Goal: Task Accomplishment & Management: Manage account settings

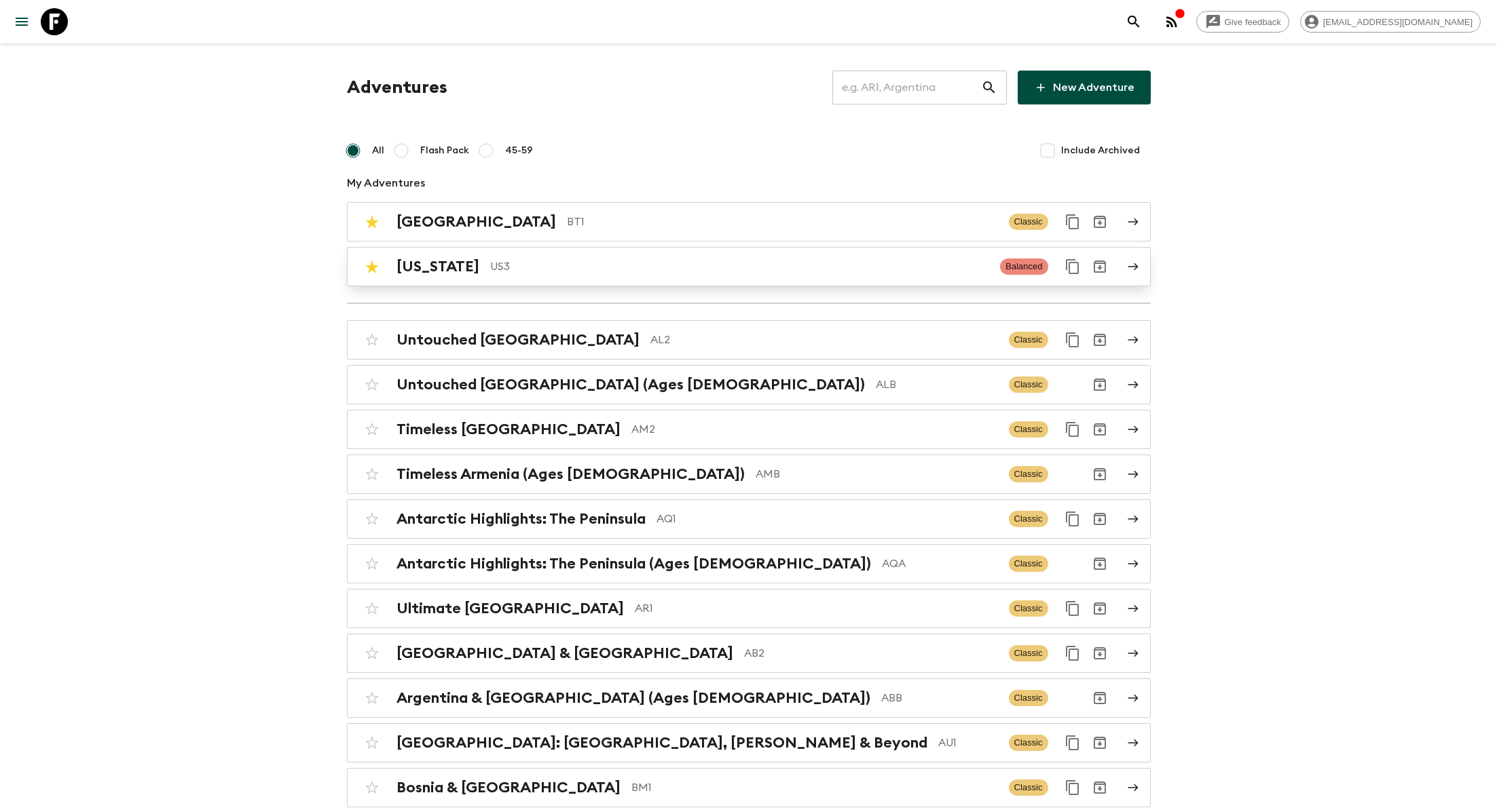
click at [603, 256] on div "[US_STATE] US3 Balanced" at bounding box center [722, 266] width 728 height 27
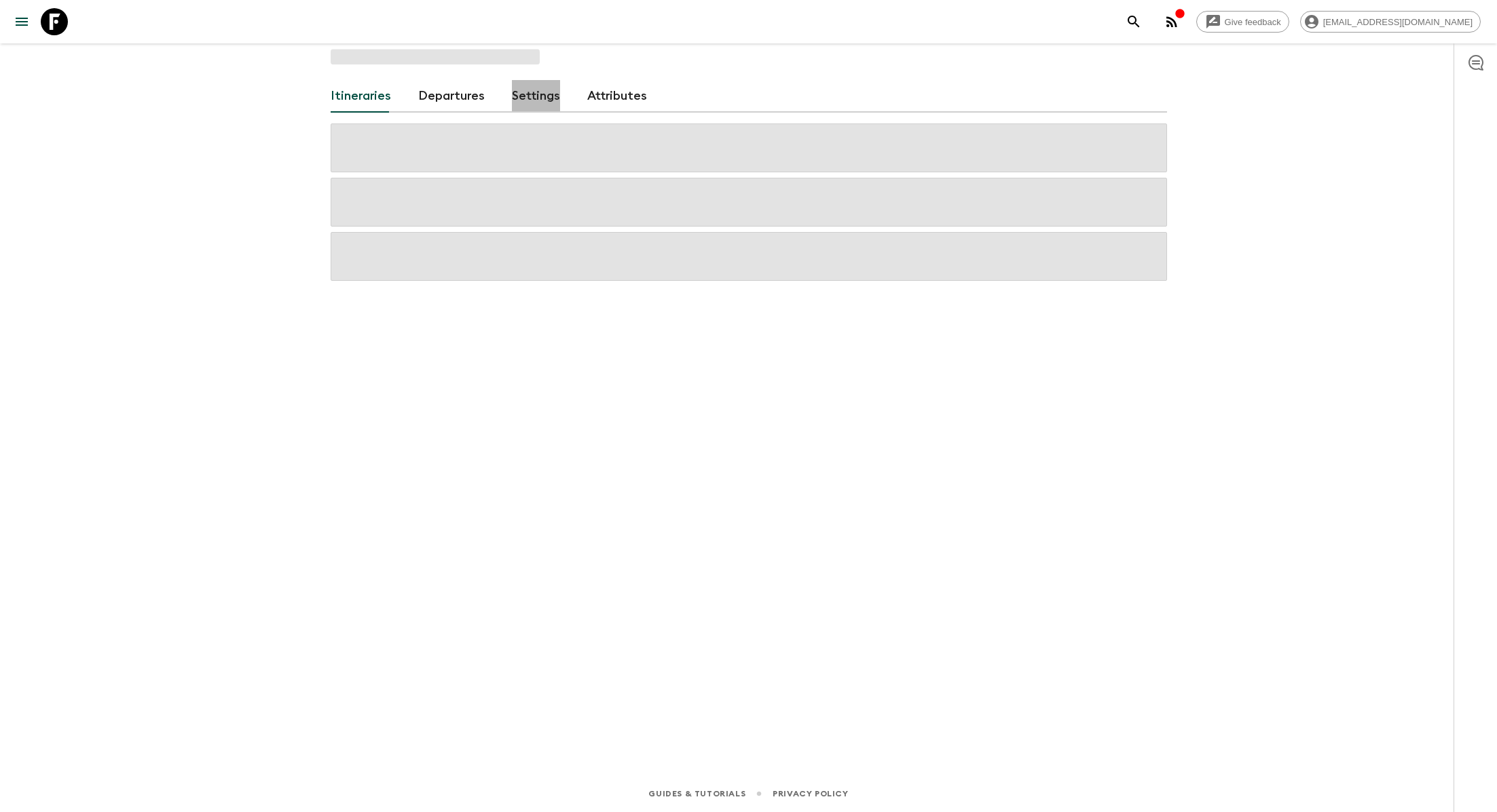
click at [529, 104] on link "Settings" at bounding box center [536, 96] width 48 height 33
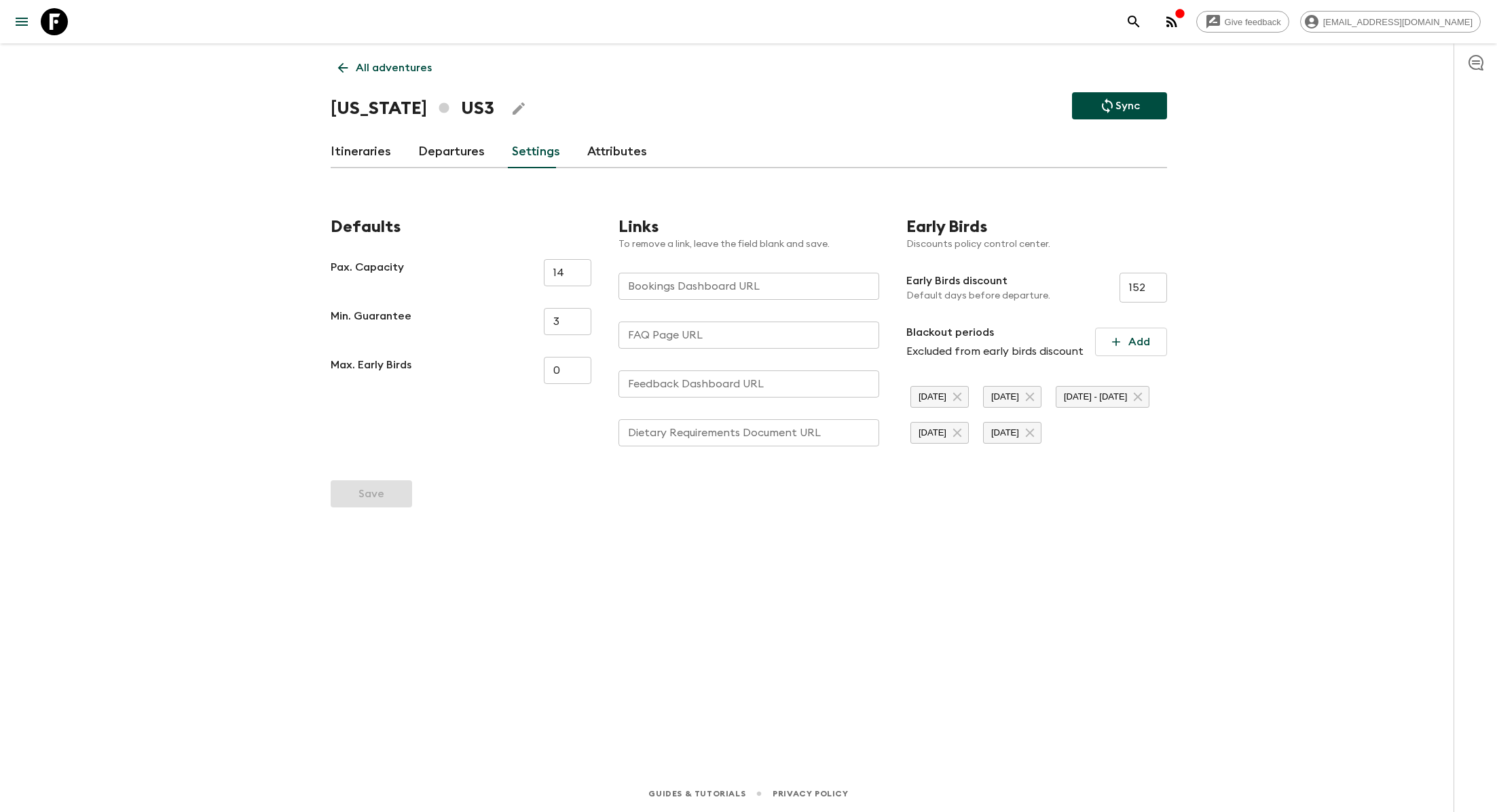
click at [685, 338] on input "FAQ Page URL" at bounding box center [749, 335] width 261 height 27
paste input "[URL][DOMAIN_NAME]"
type input "[URL][DOMAIN_NAME]"
click at [398, 508] on button "Save" at bounding box center [372, 493] width 81 height 27
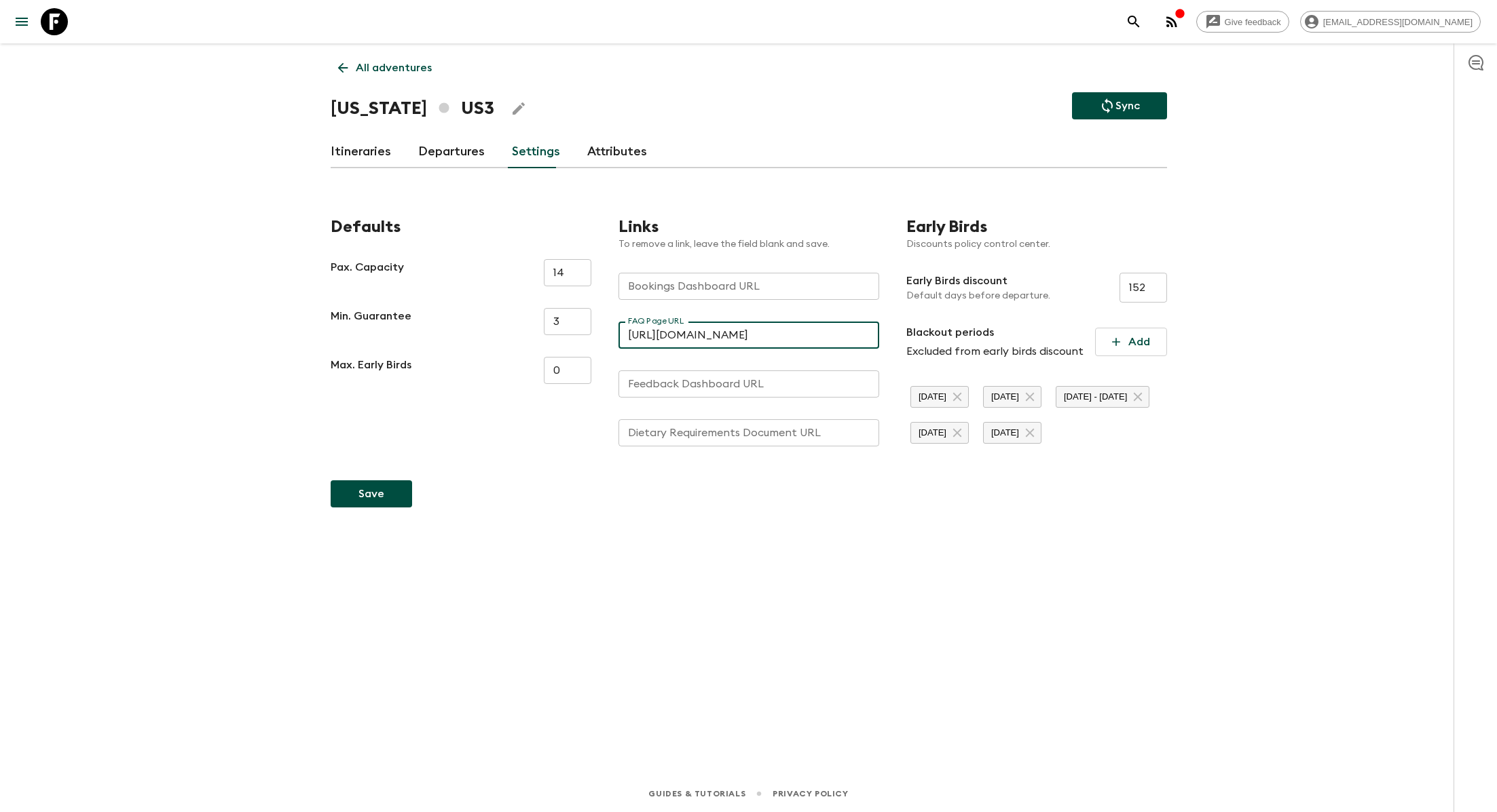
scroll to position [0, 0]
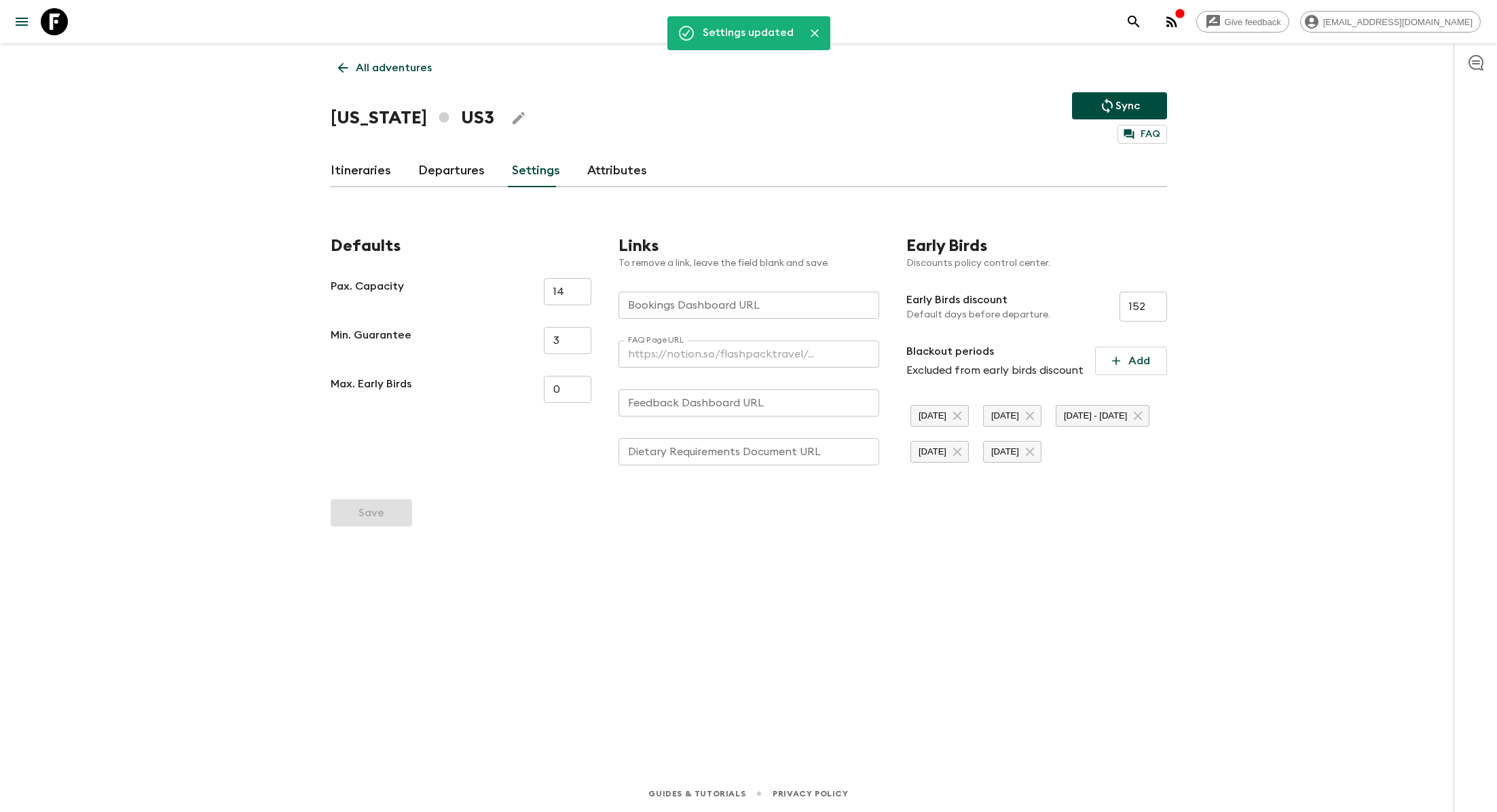
type input "[URL][DOMAIN_NAME]"
click at [701, 439] on div "Dietary Requirements Document URL Dietary Requirements Document URL" at bounding box center [749, 451] width 261 height 27
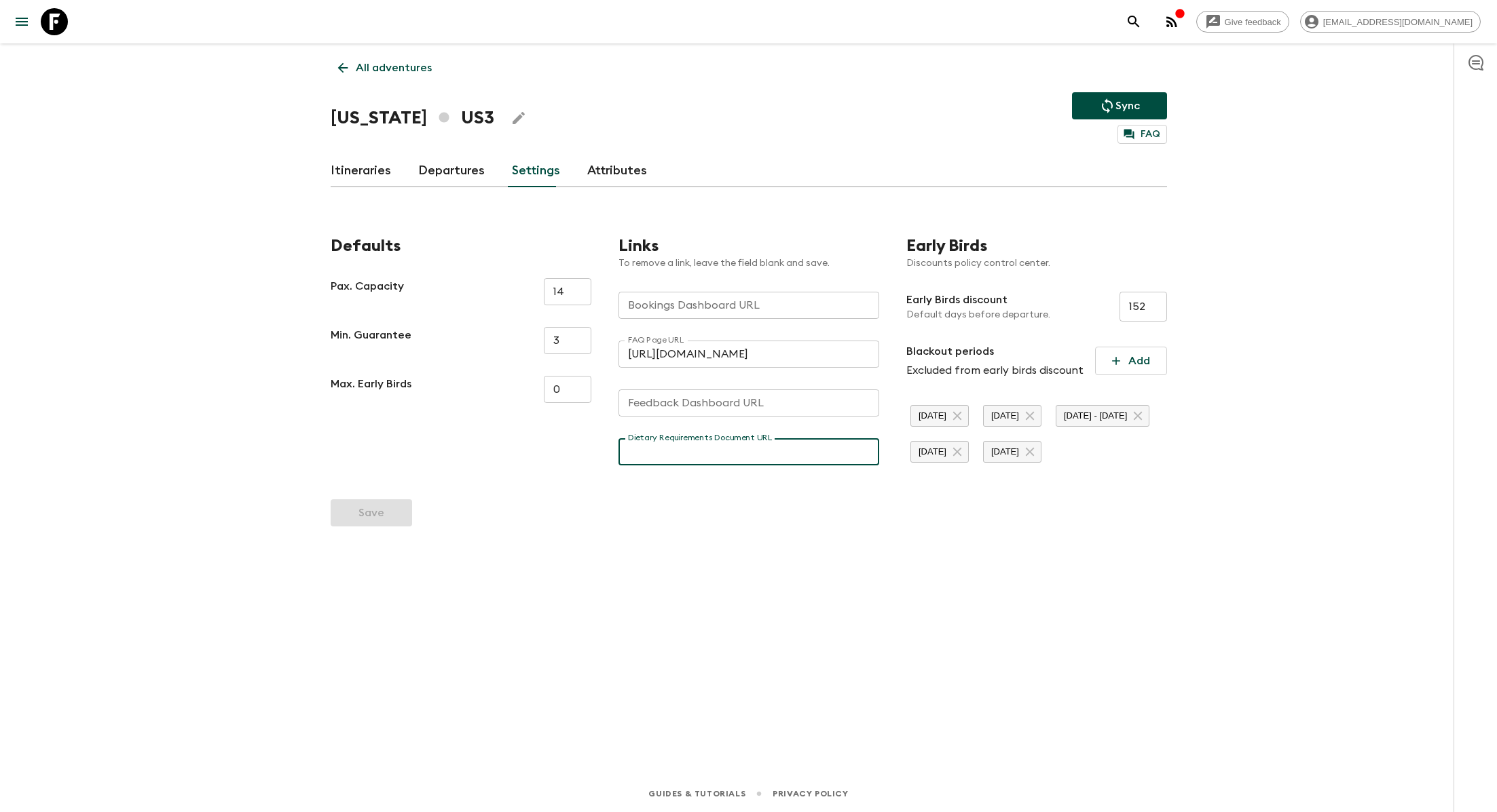
paste input "[URL][DOMAIN_NAME]"
type input "[URL][DOMAIN_NAME]"
click at [368, 527] on button "Save" at bounding box center [372, 513] width 81 height 27
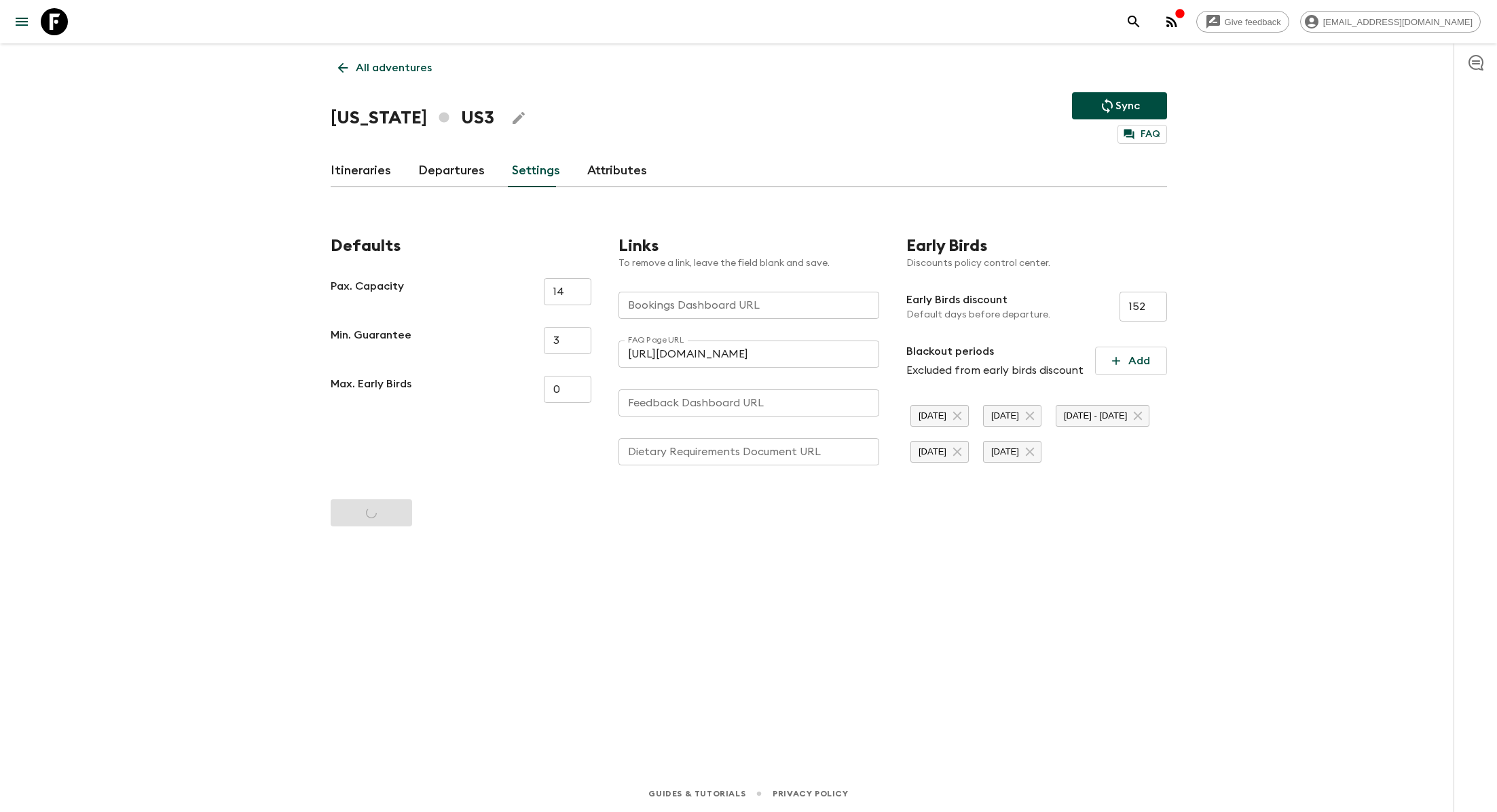
type input "[URL][DOMAIN_NAME]"
click at [569, 289] on input "14" at bounding box center [567, 291] width 47 height 27
click at [374, 527] on button "Save" at bounding box center [372, 513] width 81 height 27
type input "12"
click at [357, 68] on p "All adventures" at bounding box center [393, 67] width 76 height 16
